Goal: Transaction & Acquisition: Purchase product/service

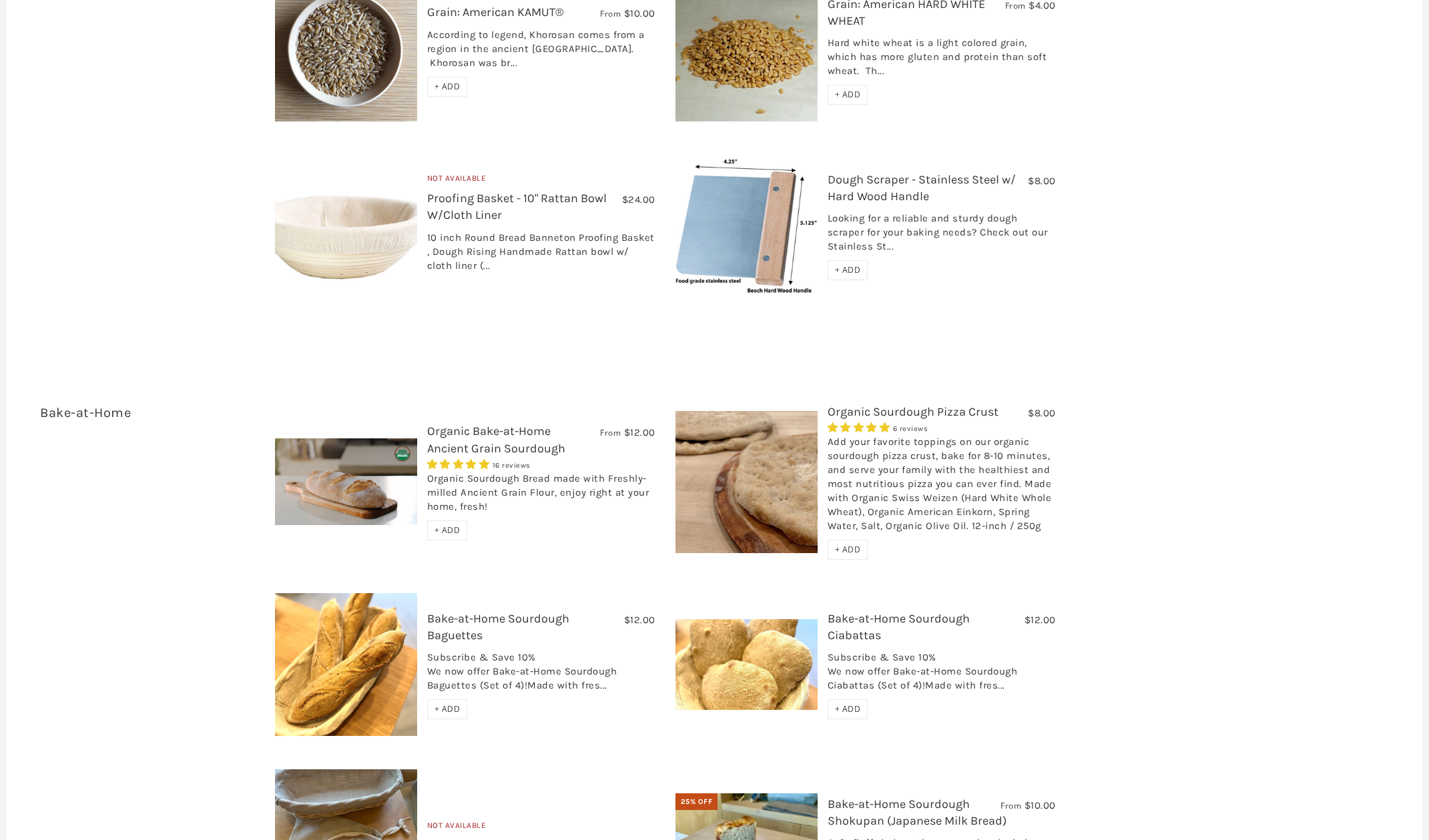
scroll to position [2002, 0]
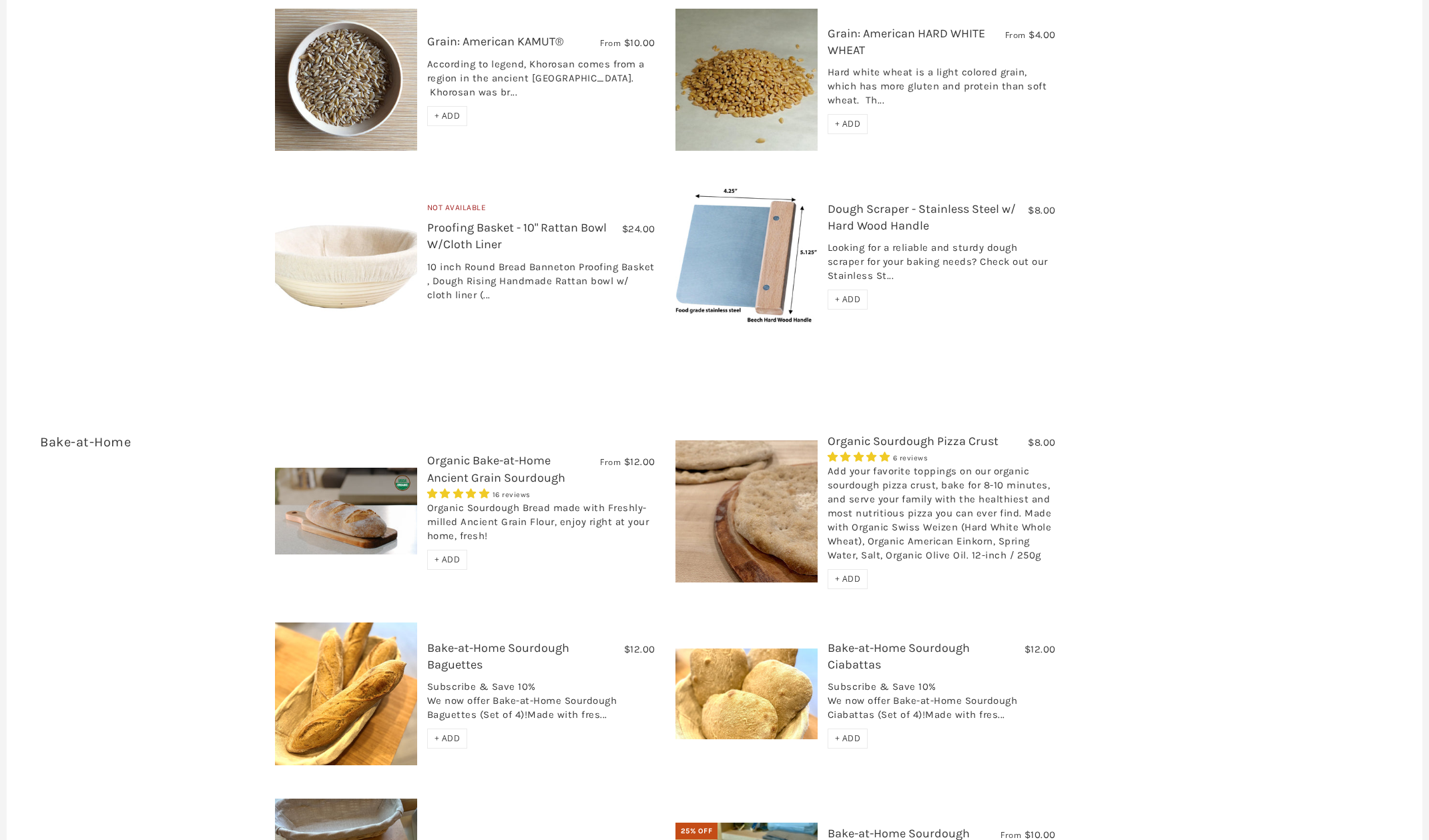
click at [876, 434] on link "Organic Sourdough Pizza Crust" at bounding box center [913, 441] width 171 height 15
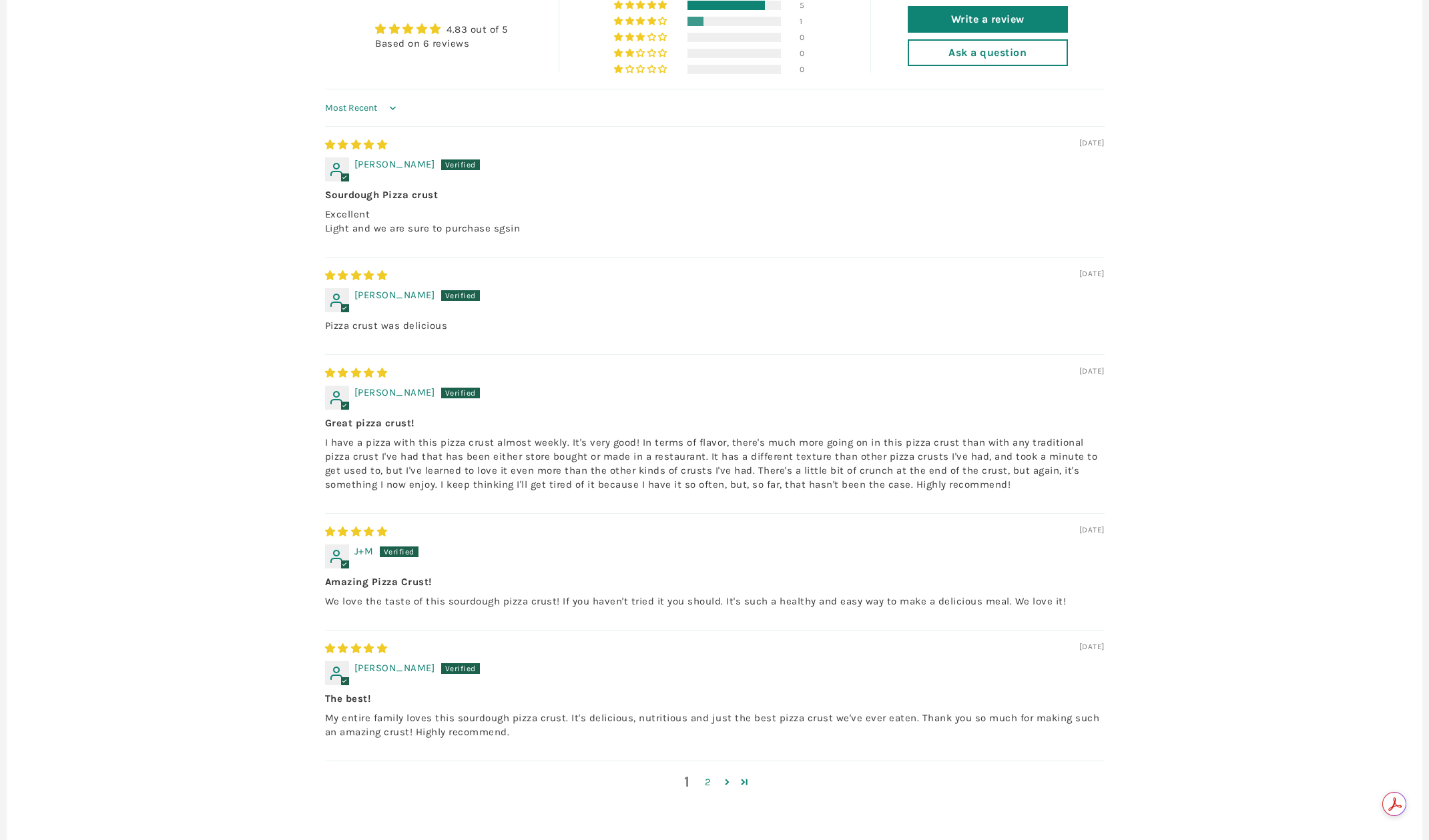
scroll to position [801, 0]
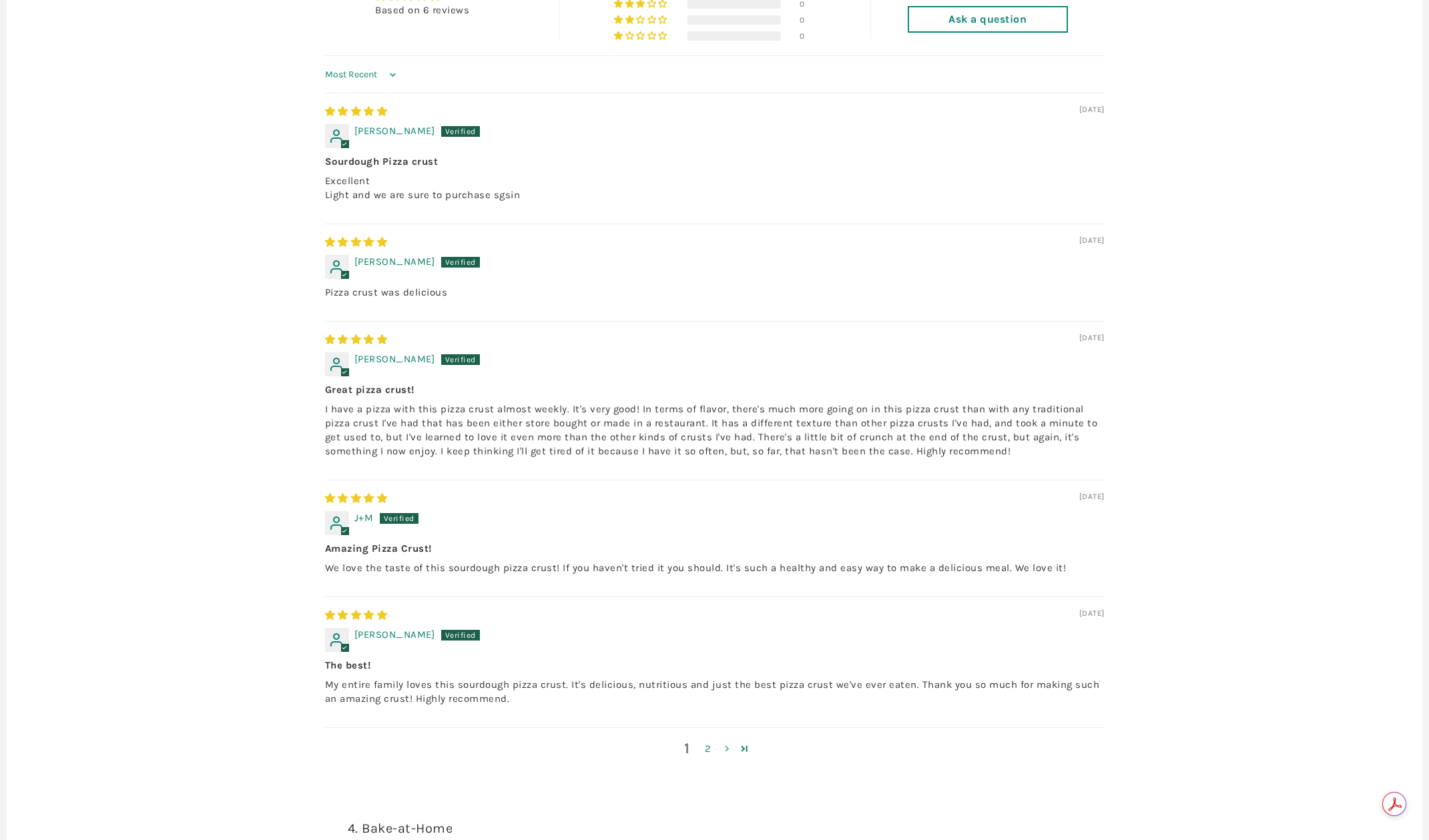
click at [727, 757] on link "Page 2" at bounding box center [727, 748] width 18 height 16
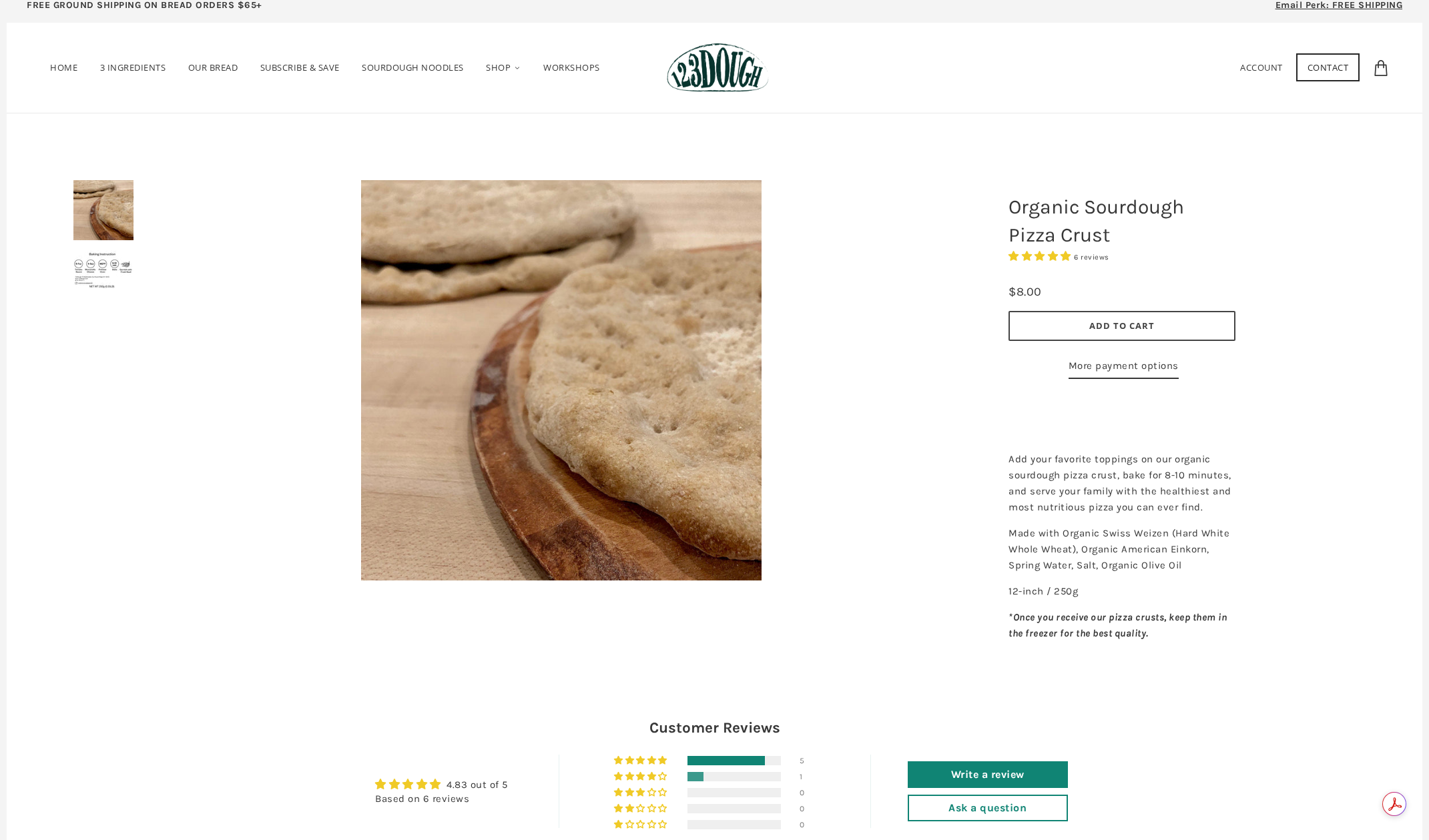
scroll to position [0, 0]
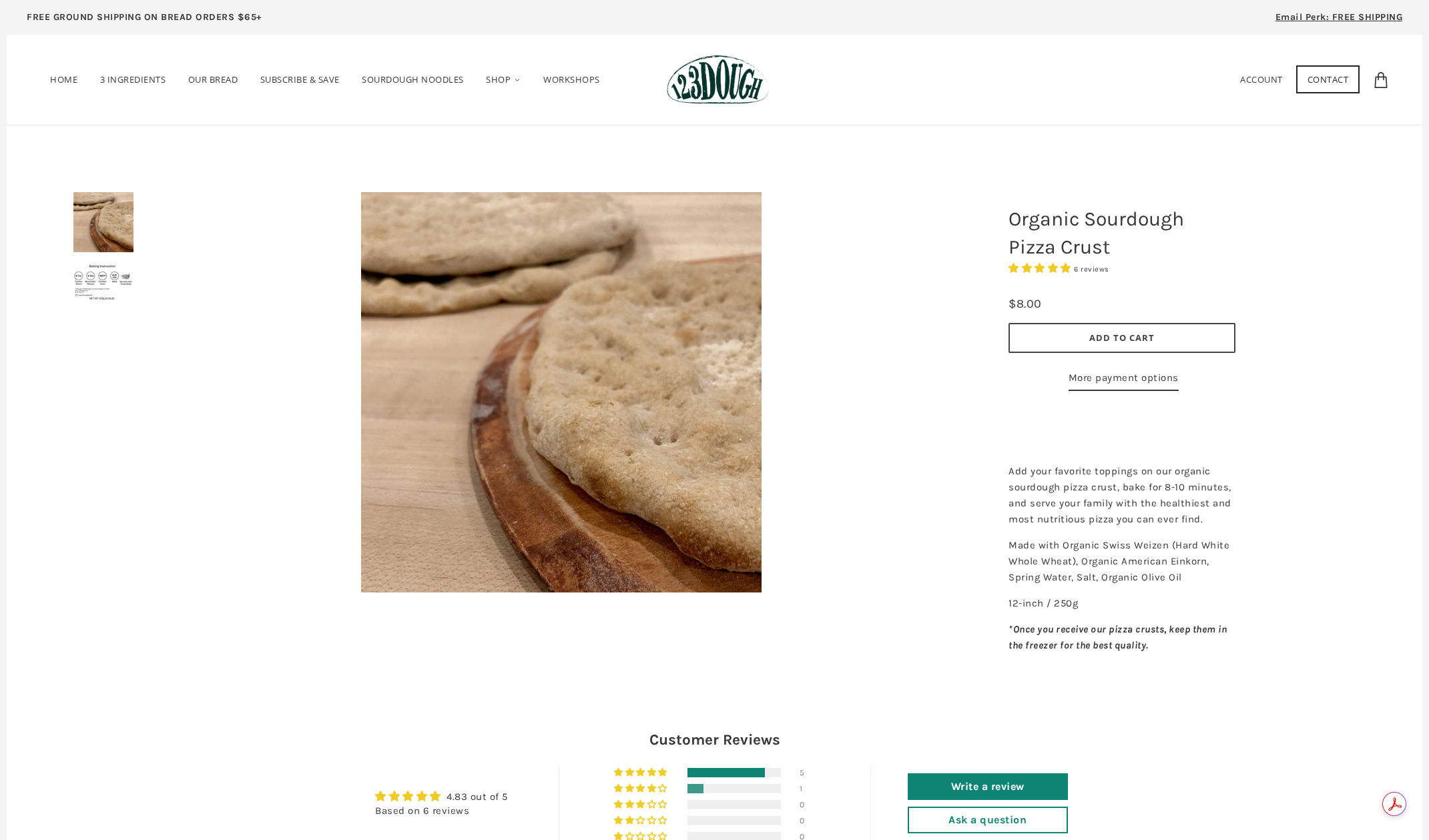
click at [1102, 340] on span "Add to Cart" at bounding box center [1122, 338] width 65 height 12
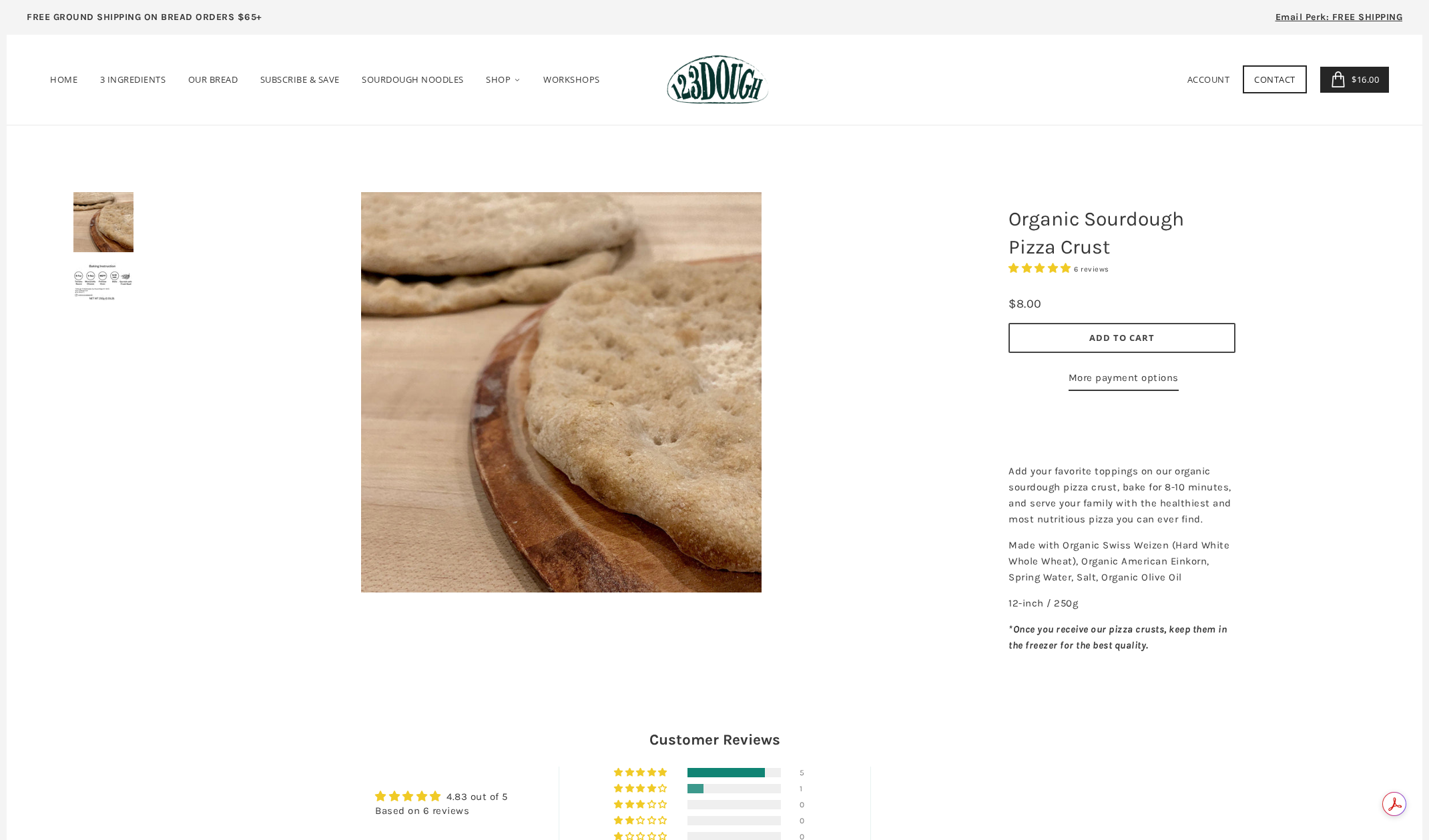
click at [1125, 335] on span "Add to Cart" at bounding box center [1122, 338] width 65 height 12
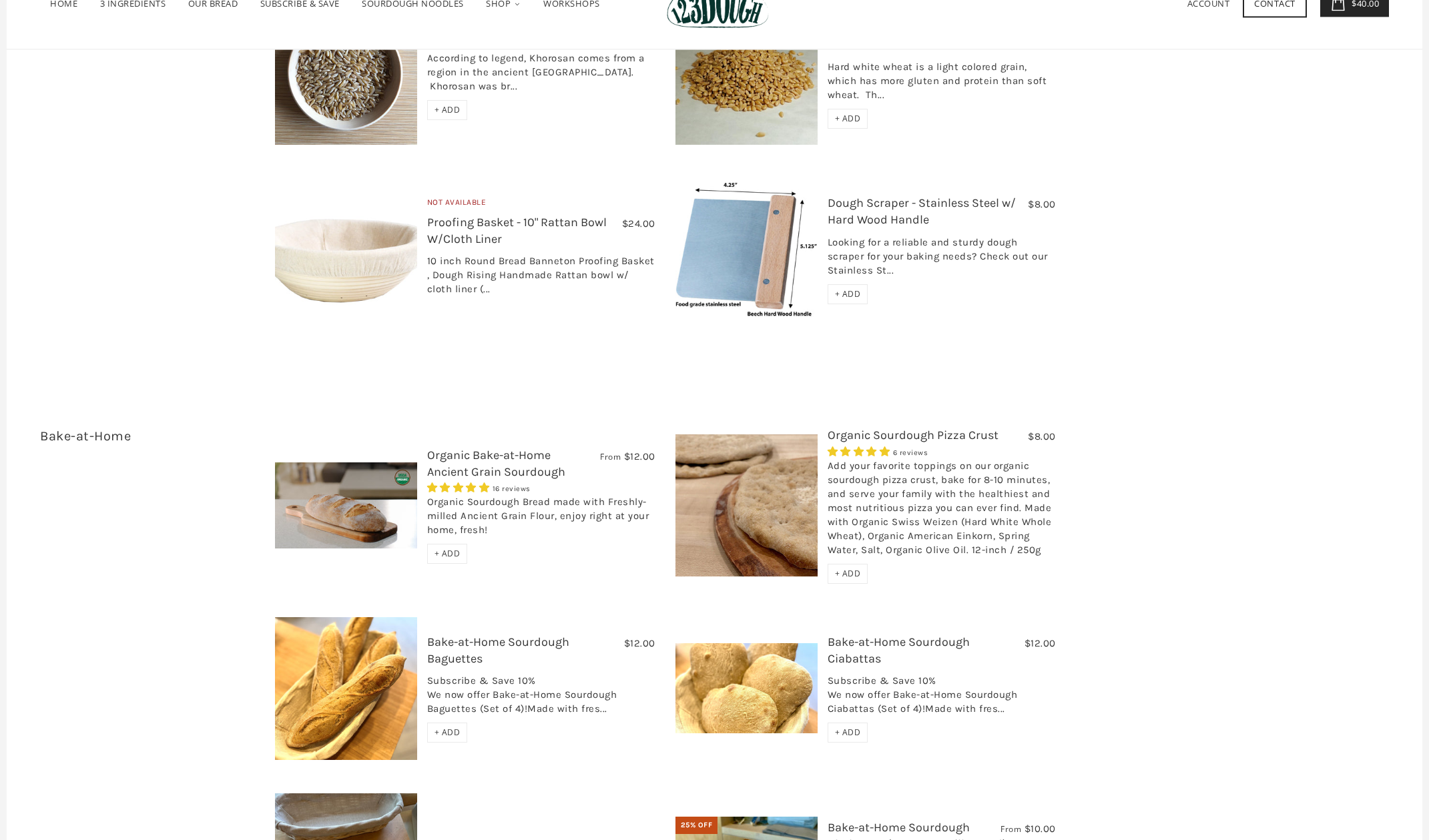
scroll to position [2008, 0]
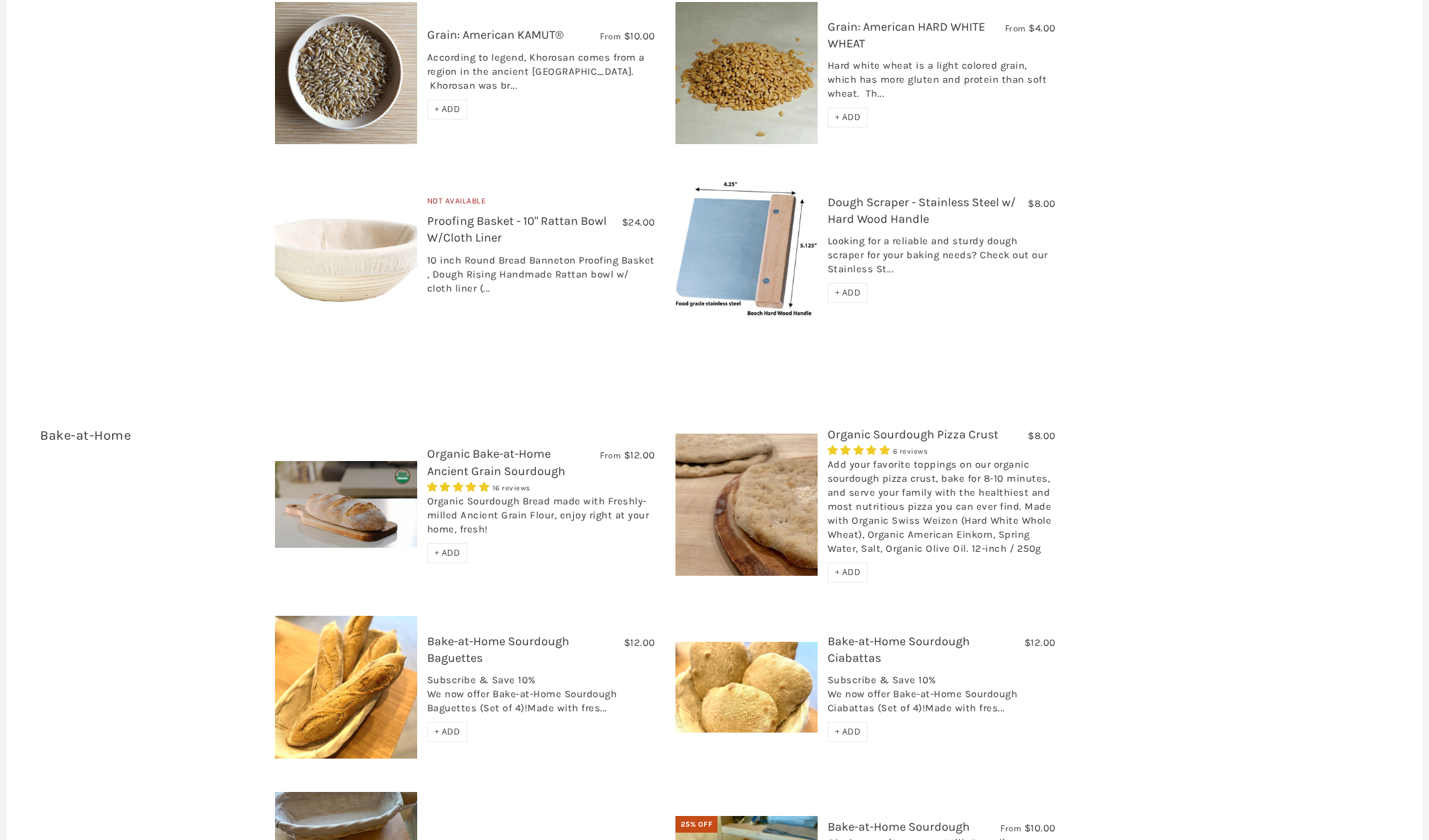
click at [442, 634] on link "Bake-at-Home Sourdough Baguettes" at bounding box center [498, 649] width 142 height 32
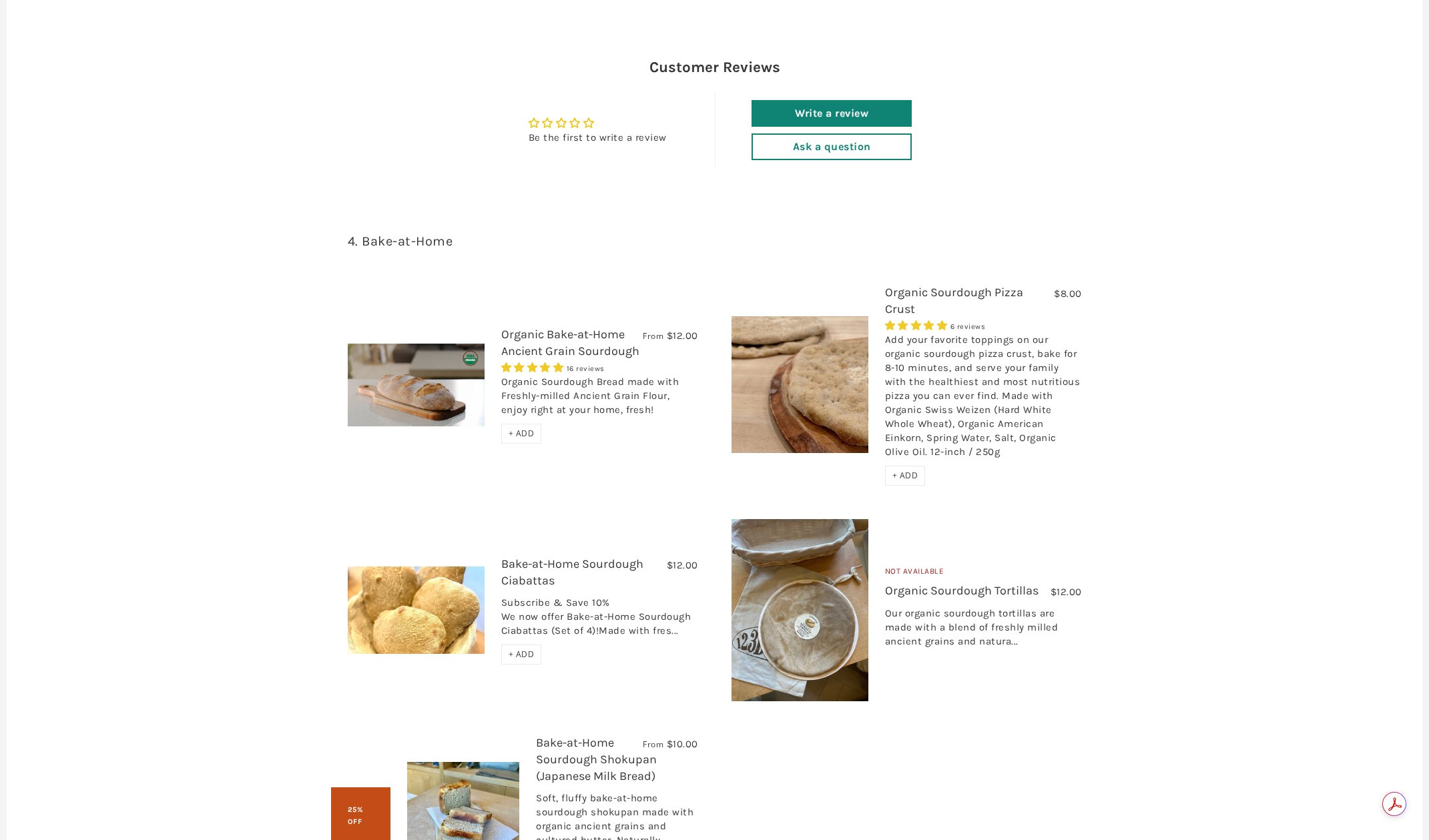
scroll to position [1335, 0]
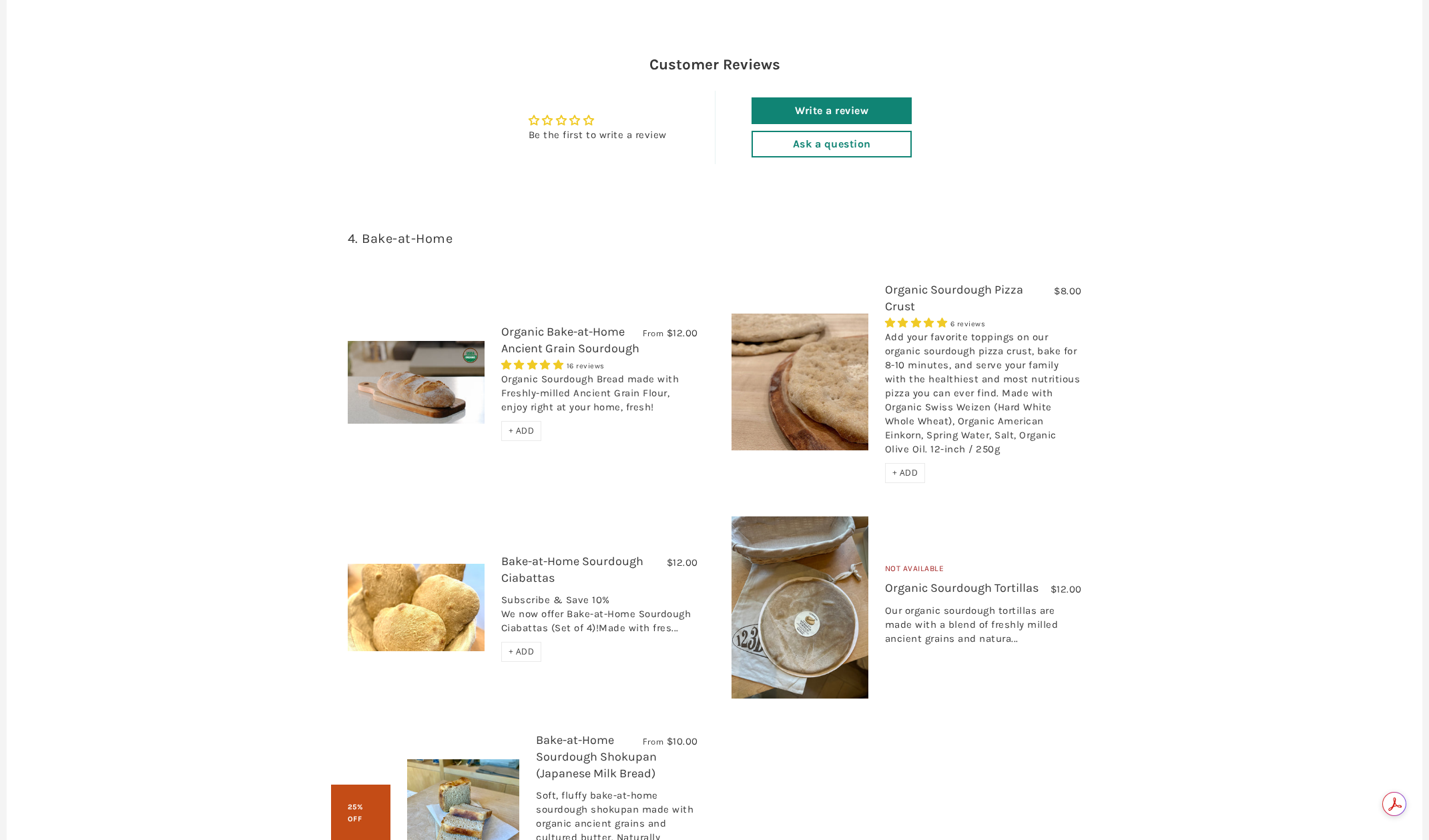
click at [558, 325] on link "Organic Bake-at-Home Ancient Grain Sourdough" at bounding box center [571, 340] width 139 height 32
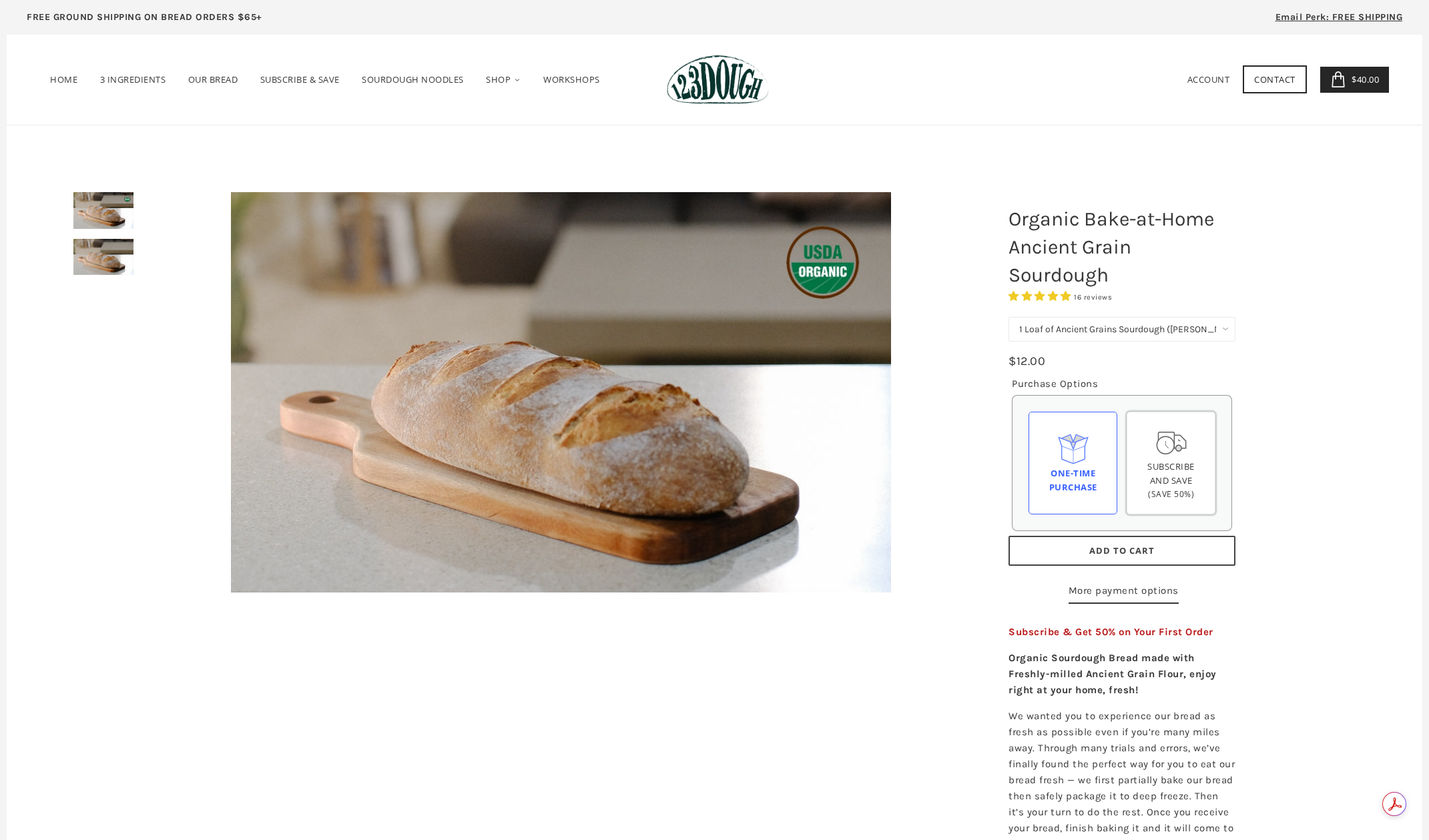
click at [1177, 482] on span "Subscribe and save" at bounding box center [1171, 474] width 48 height 26
click at [0, 0] on input "Subscribe and save (Save 50%)" at bounding box center [0, 0] width 0 height 0
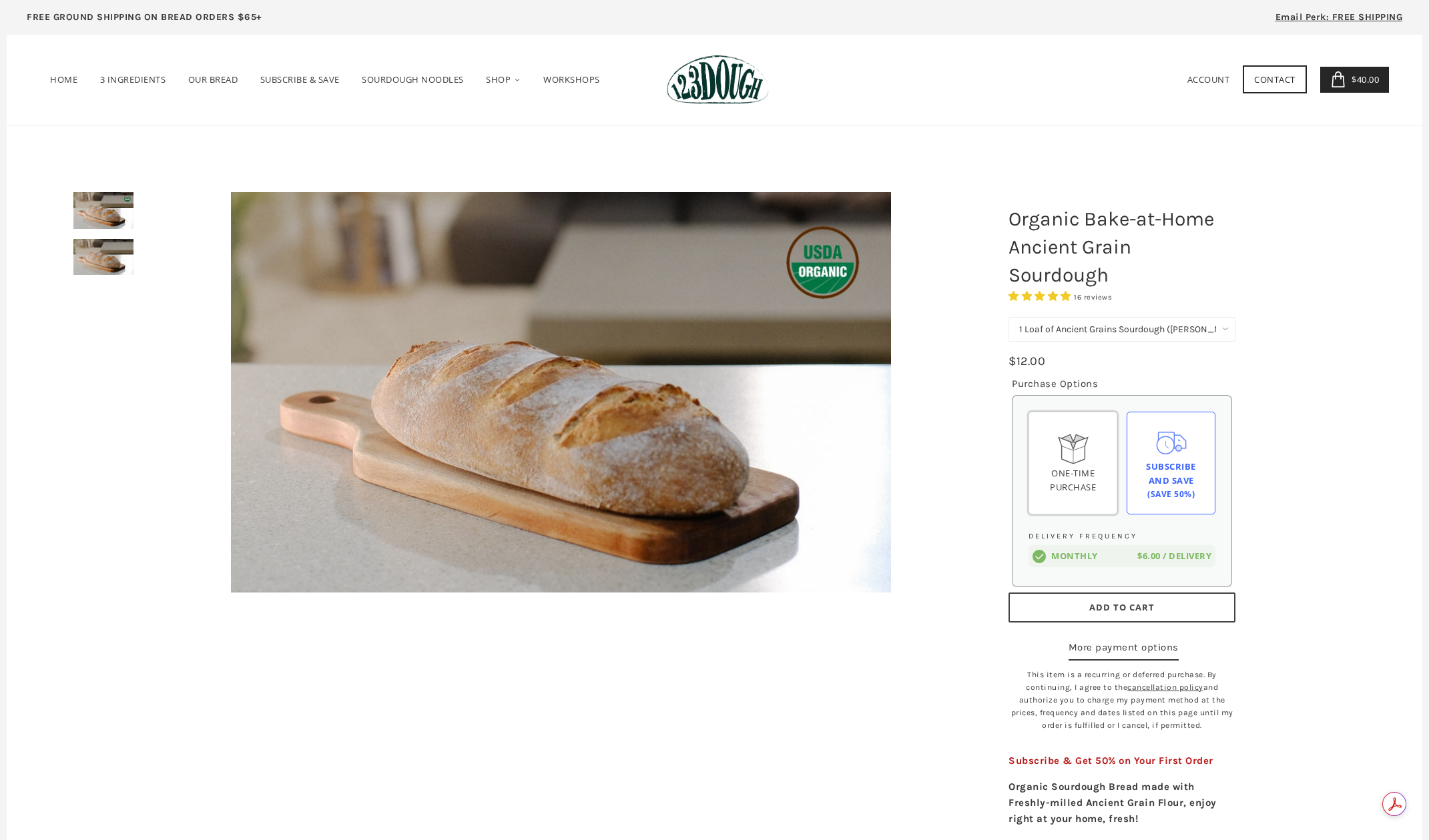
click at [1077, 472] on div "One-time Purchase" at bounding box center [1073, 480] width 66 height 28
click at [0, 0] on input "One-time Purchase" at bounding box center [0, 0] width 0 height 0
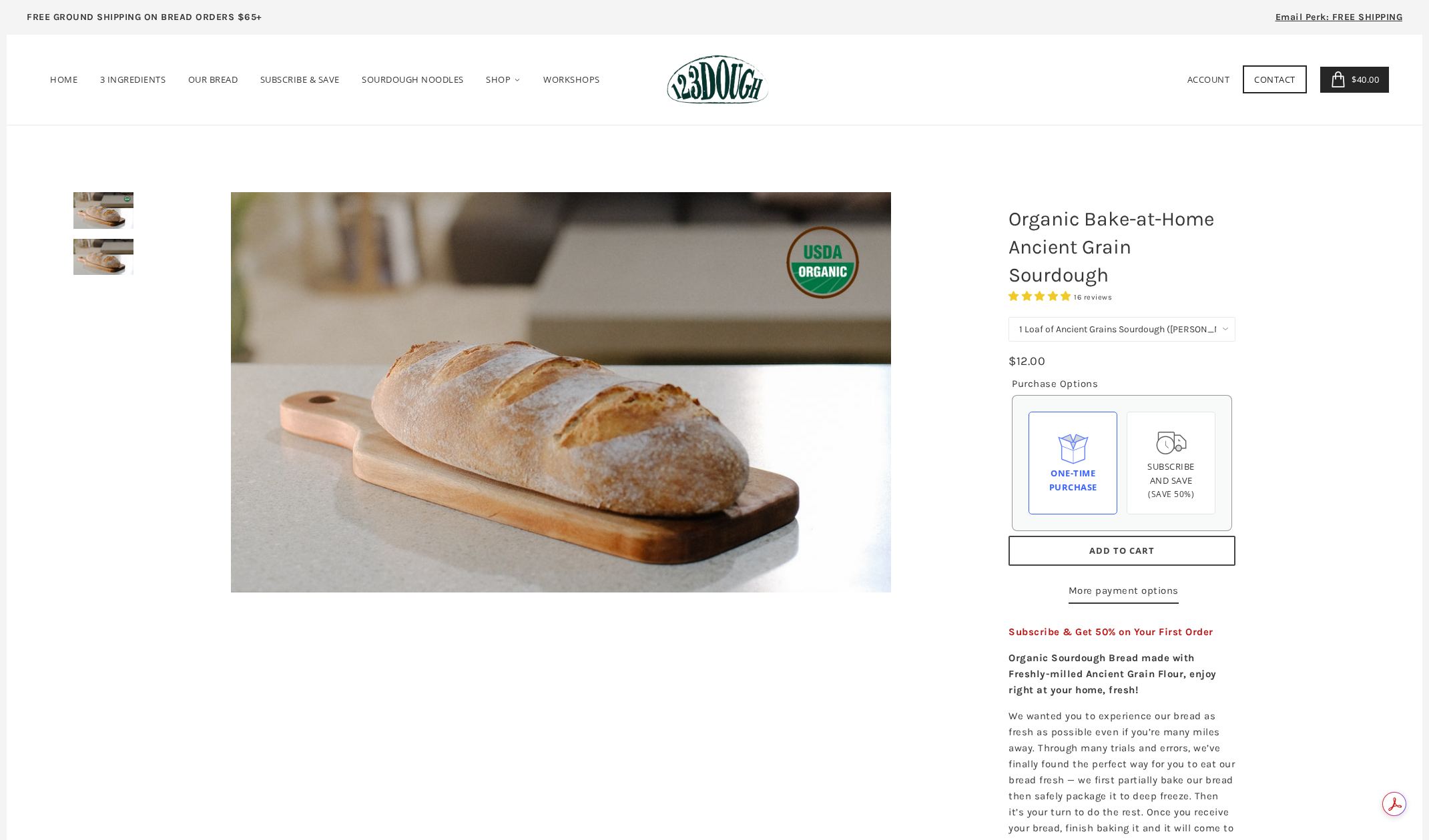
click at [1224, 325] on select "1 Loaf of Ancient Grains Sourdough ([PERSON_NAME] Choice) Get 6 Loaves Every Mo…" at bounding box center [1122, 329] width 227 height 25
click at [1227, 324] on select "1 Loaf of Ancient Grains Sourdough (Baker's Choice) Get 6 Loaves Every Month (F…" at bounding box center [1122, 329] width 227 height 25
click at [1103, 555] on span "Add to Cart" at bounding box center [1122, 551] width 65 height 12
click at [529, 243] on link "Bake-at-Home" at bounding box center [519, 248] width 106 height 38
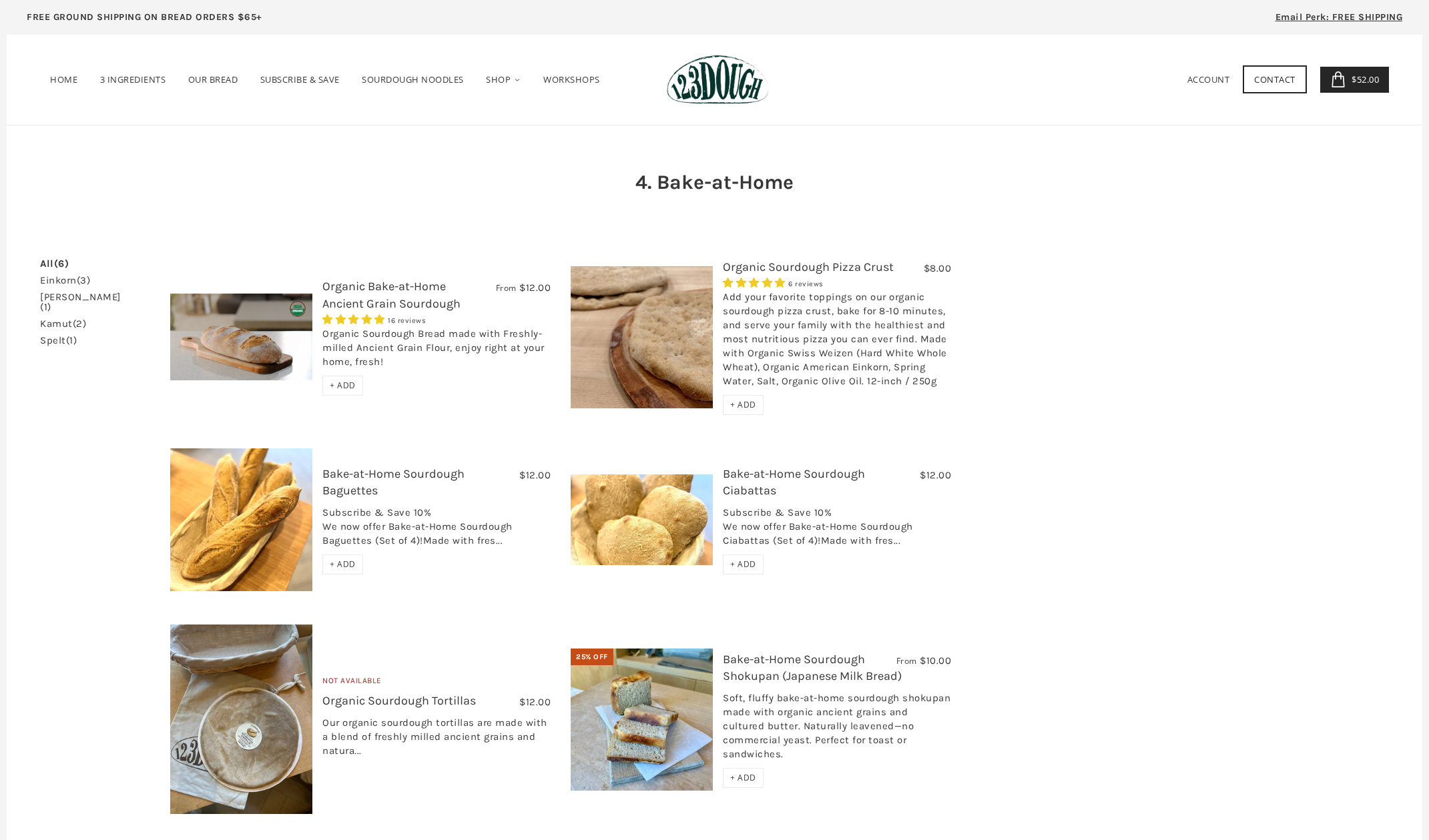
click at [361, 494] on link "Bake-at-Home Sourdough Baguettes" at bounding box center [393, 482] width 142 height 32
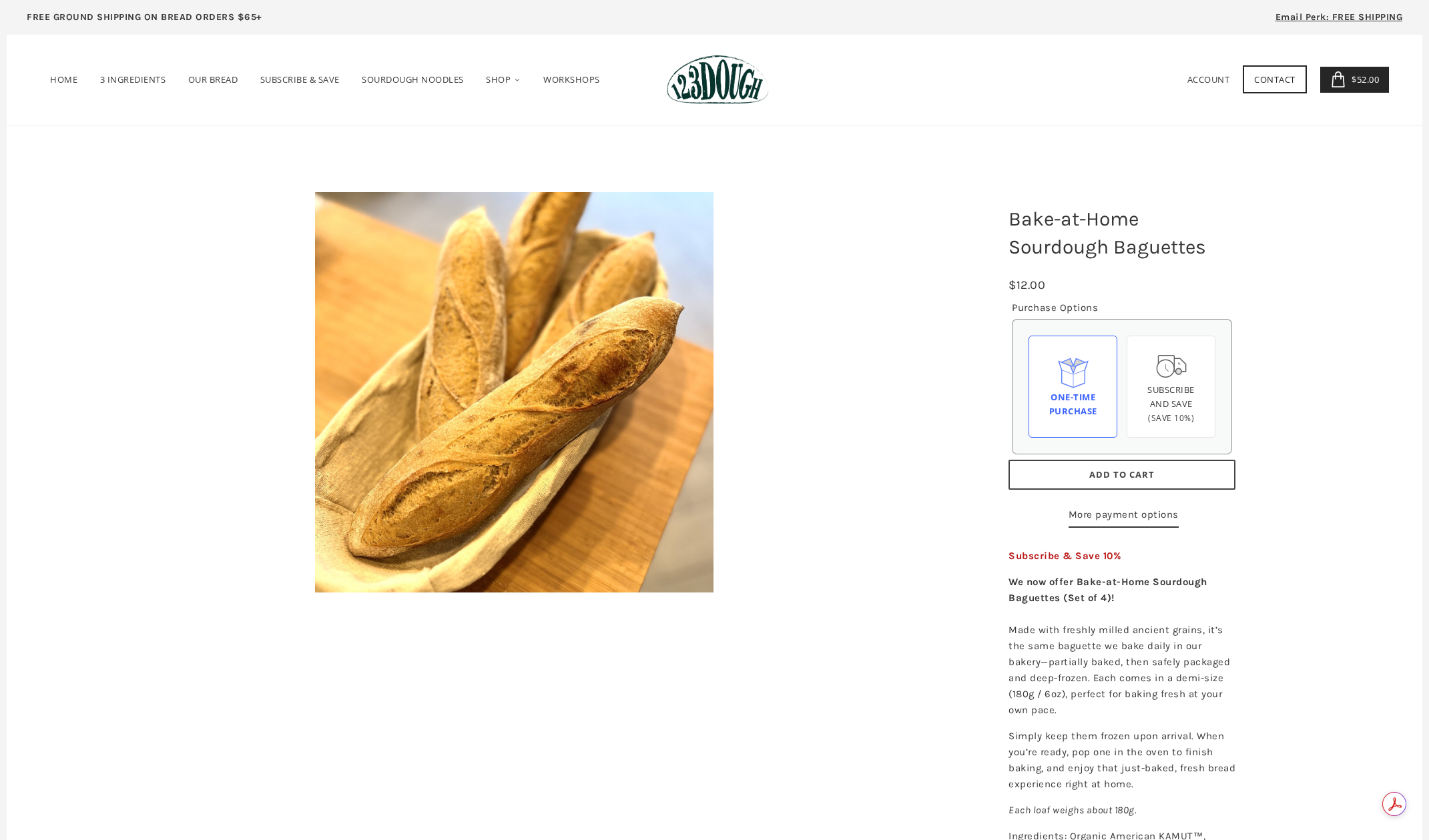
click at [1124, 470] on span "Add to Cart" at bounding box center [1122, 475] width 65 height 12
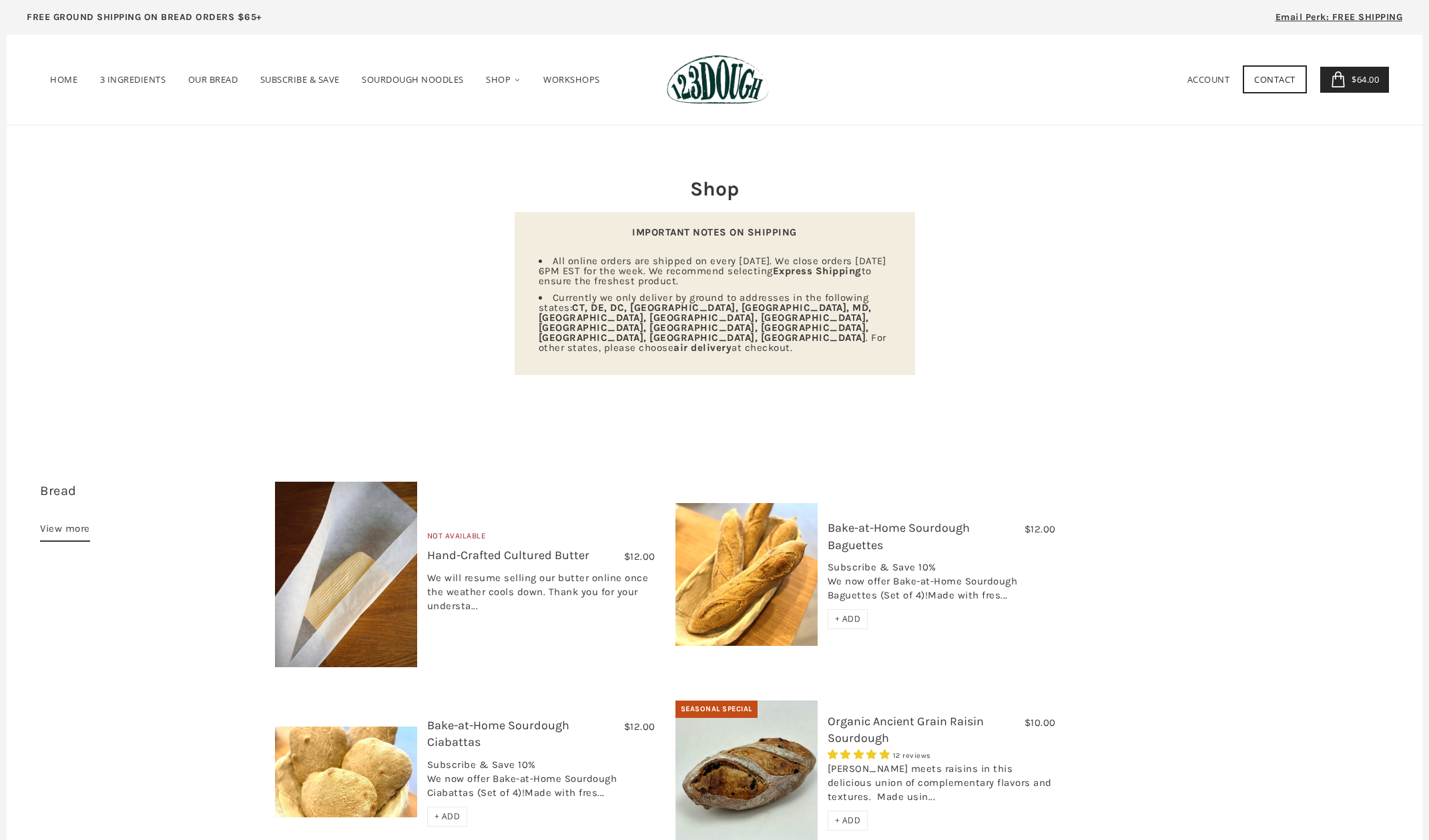
click at [1357, 78] on span "$64.00" at bounding box center [1364, 79] width 31 height 12
